Goal: Task Accomplishment & Management: Manage account settings

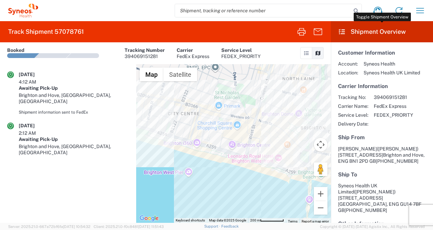
click at [343, 31] on icon at bounding box center [342, 32] width 8 height 6
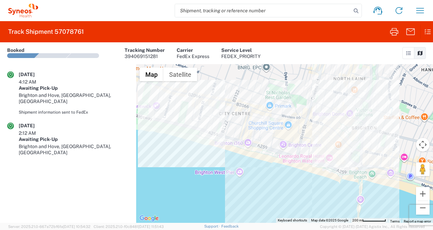
click at [409, 51] on icon at bounding box center [409, 53] width 6 height 5
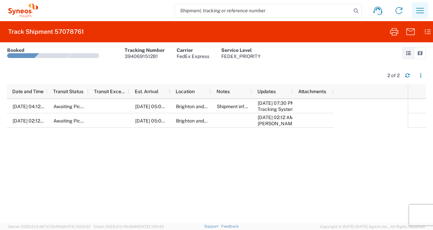
click at [423, 5] on icon "button" at bounding box center [420, 10] width 11 height 11
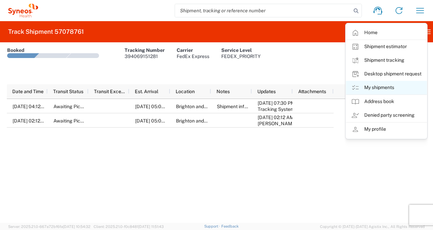
click at [382, 88] on link "My shipments" at bounding box center [386, 88] width 81 height 14
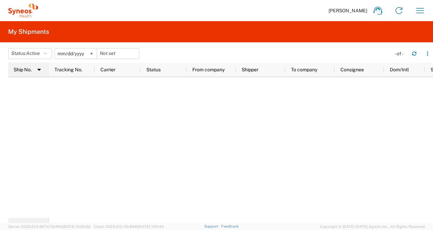
click at [27, 68] on span "Ship No." at bounding box center [23, 69] width 18 height 5
click at [30, 68] on span "Ship No." at bounding box center [23, 69] width 18 height 5
click at [425, 54] on icon "button" at bounding box center [427, 53] width 5 height 5
drag, startPoint x: 328, startPoint y: 127, endPoint x: 358, endPoint y: 48, distance: 84.5
click at [328, 125] on div at bounding box center [241, 147] width 384 height 140
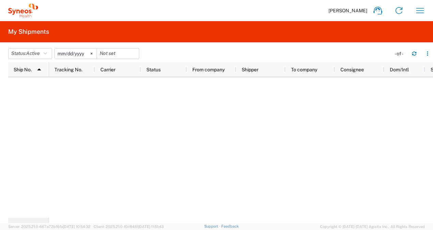
click at [409, 6] on div "Gioia Pagano Home Shipment estimator Shipment tracking Desktop shipment request…" at bounding box center [234, 10] width 393 height 16
click at [416, 12] on icon "button" at bounding box center [420, 10] width 11 height 11
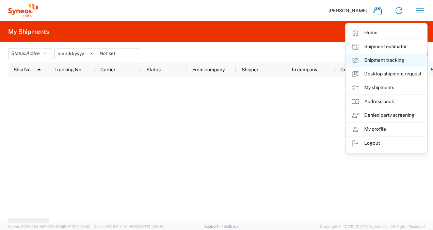
click at [391, 59] on link "Shipment tracking" at bounding box center [386, 60] width 81 height 14
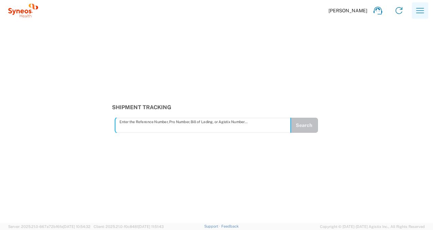
click at [420, 8] on icon "button" at bounding box center [420, 10] width 8 height 5
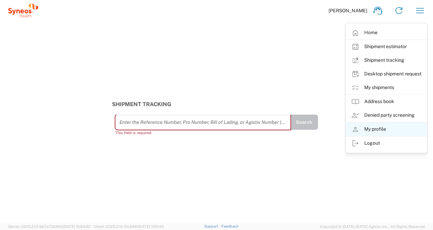
click at [385, 129] on link "My profile" at bounding box center [386, 129] width 81 height 14
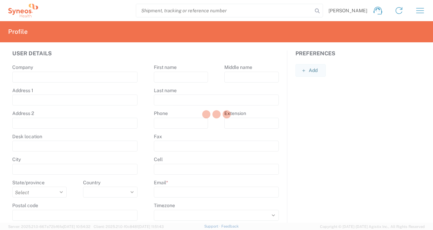
type input "1 Pinehurst Road,"
type input "Farnborough Business Park"
type input "Hampshire"
select select
type input "GU14 7BF"
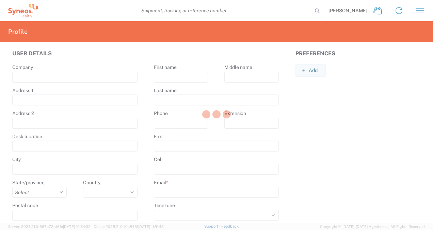
select select
type input "Gioia"
type input "Pagano"
type input "gioia.pagano@syneoshealth.com"
select select
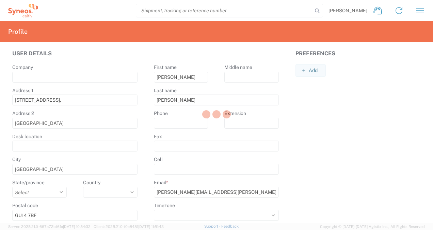
select select "GB"
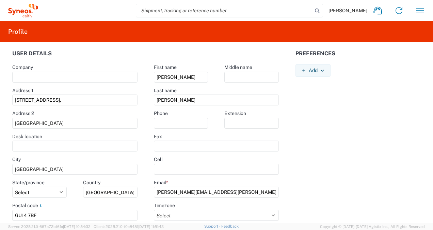
click at [256, 12] on input "search" at bounding box center [224, 10] width 176 height 13
click at [228, 15] on input "search" at bounding box center [224, 10] width 176 height 13
paste input "57078761"
type input "57078761"
click at [322, 10] on icon at bounding box center [318, 11] width 10 height 10
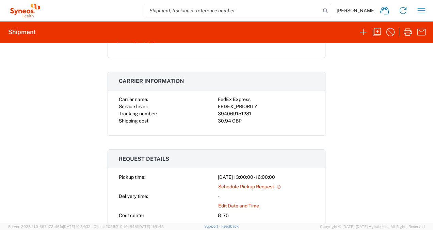
scroll to position [170, 0]
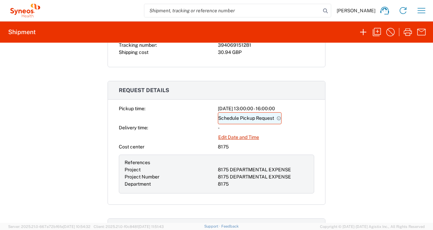
click at [245, 119] on link "Schedule Pickup Request" at bounding box center [250, 118] width 64 height 12
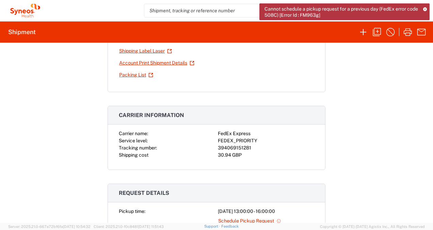
scroll to position [0, 0]
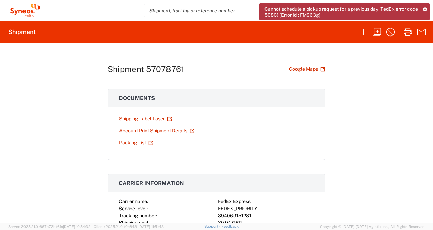
click at [424, 9] on icon at bounding box center [425, 9] width 4 height 4
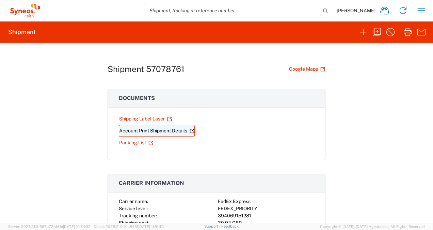
click at [142, 129] on link "Account Print Shipment Details" at bounding box center [157, 131] width 76 height 12
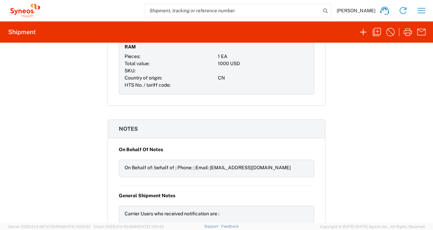
scroll to position [699, 0]
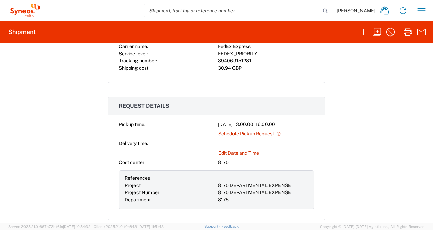
scroll to position [170, 0]
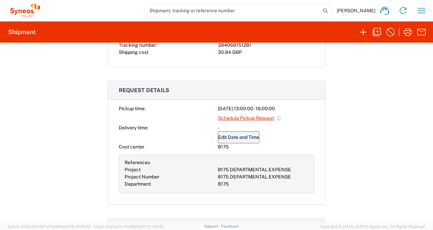
click at [255, 132] on link "Edit Date and Time" at bounding box center [239, 137] width 42 height 12
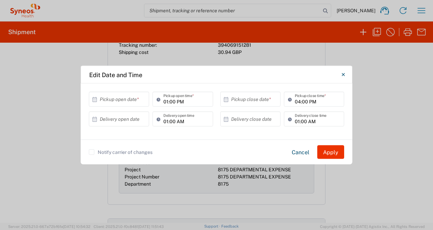
click at [132, 97] on input "text" at bounding box center [121, 99] width 42 height 12
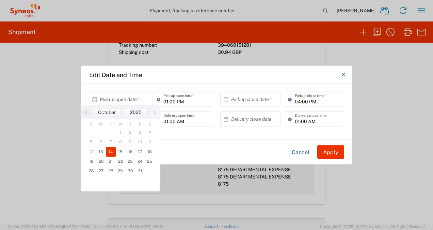
click at [110, 151] on span "14" at bounding box center [111, 152] width 10 height 10
type input "10/14/2025"
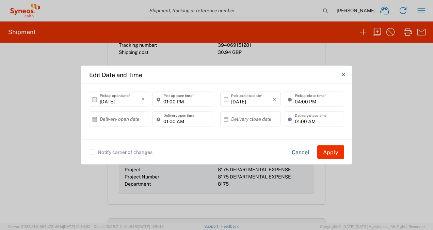
click at [176, 101] on input "01:00 PM" at bounding box center [185, 99] width 45 height 12
click at [186, 99] on input "01:00 PM" at bounding box center [185, 99] width 45 height 12
click at [168, 101] on input "01:00 PM" at bounding box center [185, 99] width 45 height 12
click at [180, 100] on input "01:00 PM" at bounding box center [185, 99] width 45 height 12
click at [245, 98] on input "10/14/2025" at bounding box center [252, 99] width 42 height 12
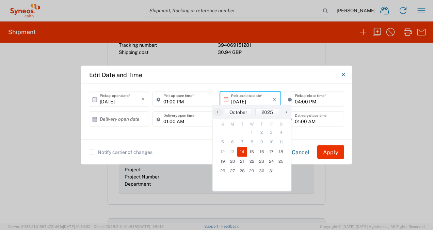
click at [300, 101] on input "04:00 PM" at bounding box center [317, 99] width 45 height 12
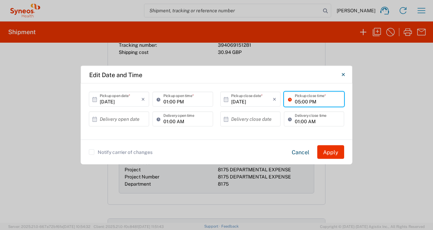
type input "05:00 PM"
click at [245, 127] on div "× Delivery close date Cancel Apply" at bounding box center [251, 121] width 64 height 20
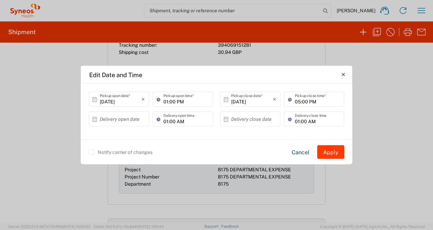
click at [328, 150] on button "Apply" at bounding box center [330, 152] width 27 height 14
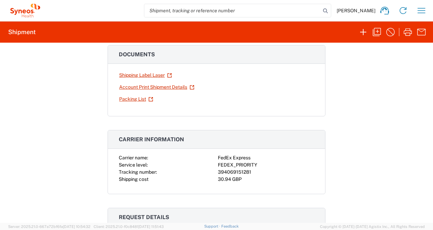
scroll to position [0, 0]
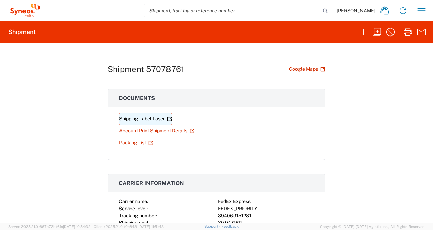
click at [141, 121] on link "Shipping Label Laser" at bounding box center [145, 119] width 53 height 12
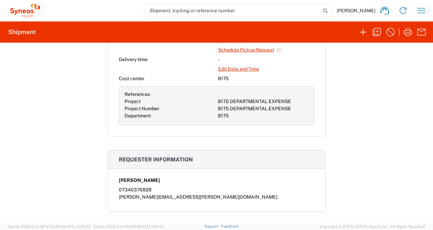
scroll to position [136, 0]
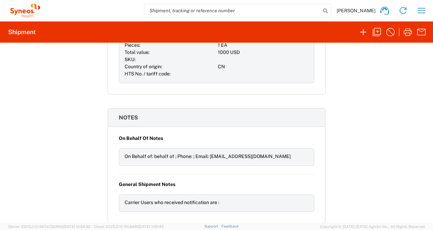
scroll to position [699, 0]
